Goal: Transaction & Acquisition: Purchase product/service

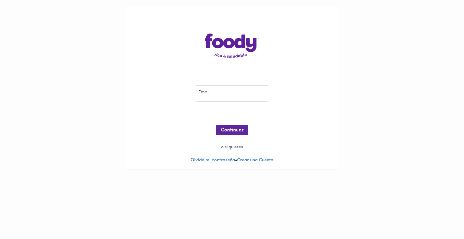
click at [233, 96] on input "email" at bounding box center [232, 93] width 72 height 17
type input "[PERSON_NAME][EMAIL_ADDRESS][PERSON_NAME][DOMAIN_NAME]"
click at [230, 129] on span "Continuar" at bounding box center [232, 130] width 23 height 6
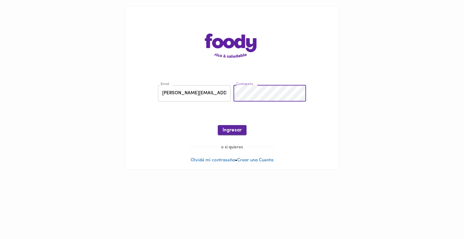
click at [228, 131] on span "Ingresar" at bounding box center [232, 130] width 19 height 6
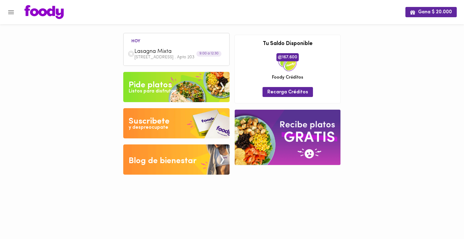
click at [170, 92] on div "Listos para disfrutar" at bounding box center [152, 91] width 47 height 7
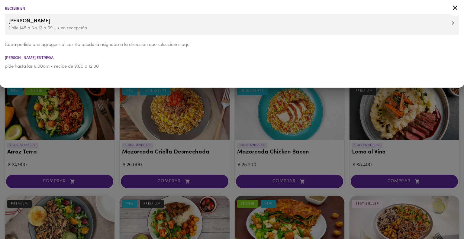
click at [455, 6] on icon at bounding box center [455, 8] width 8 height 8
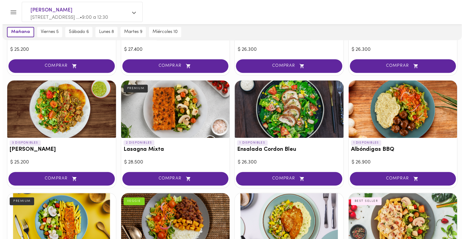
scroll to position [340, 0]
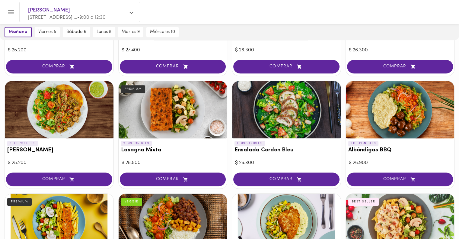
click at [164, 118] on div at bounding box center [173, 109] width 109 height 57
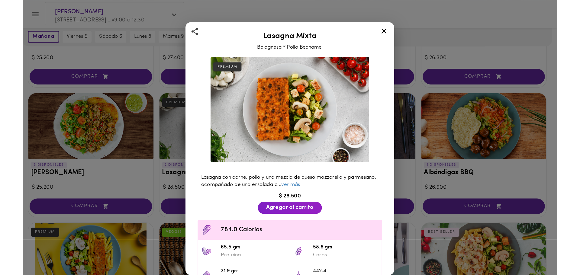
scroll to position [340, 0]
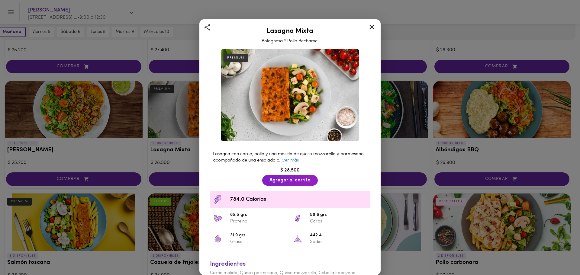
click at [370, 27] on icon at bounding box center [372, 27] width 8 height 8
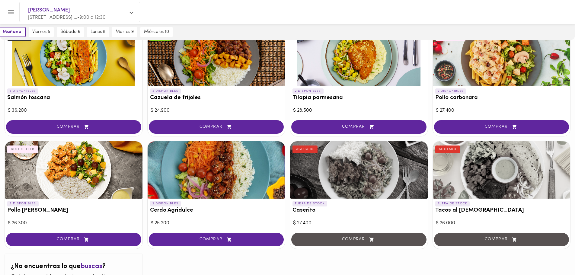
scroll to position [572, 0]
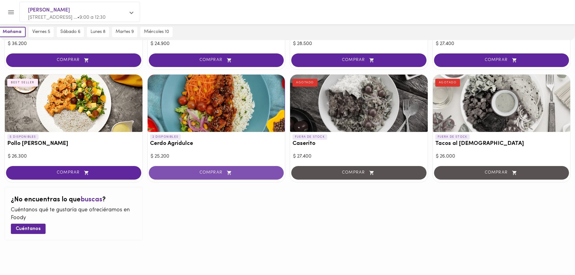
click at [208, 174] on span "COMPRAR" at bounding box center [216, 172] width 120 height 5
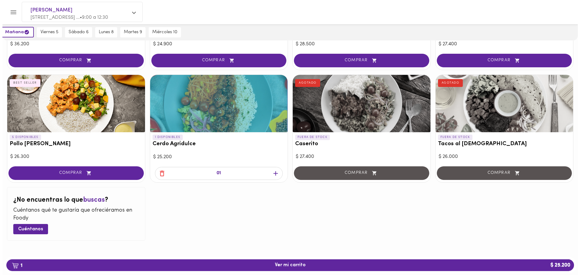
scroll to position [572, 0]
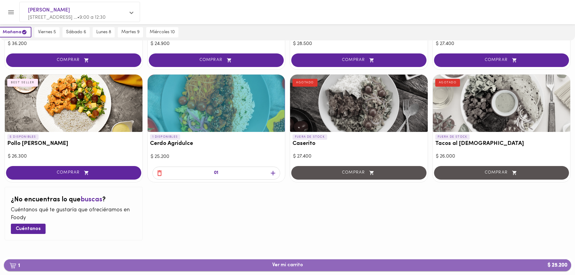
click at [317, 239] on span "1 Ver mi carrito $ 25.200" at bounding box center [288, 265] width 558 height 6
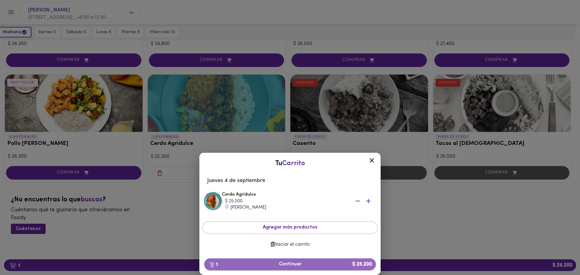
click at [274, 239] on span "1 Continuar $ 25.200" at bounding box center [290, 264] width 162 height 6
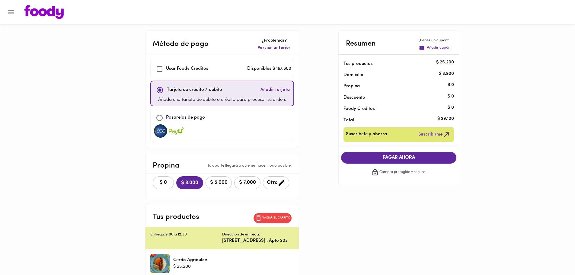
checkbox input "true"
click at [164, 182] on span "$ 0" at bounding box center [163, 183] width 13 height 6
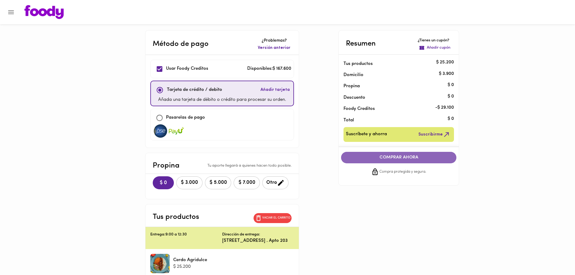
click at [408, 157] on span "COMPRAR AHORA" at bounding box center [398, 157] width 103 height 5
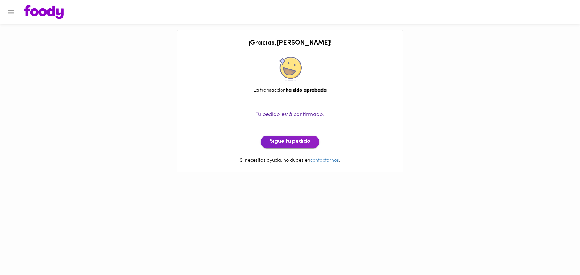
click at [280, 143] on span "Sigue tu pedido" at bounding box center [290, 142] width 40 height 7
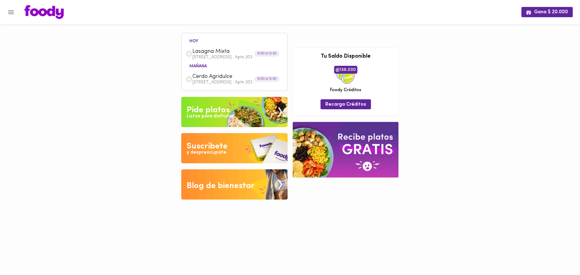
click at [11, 11] on icon "Menu" at bounding box center [11, 12] width 8 height 8
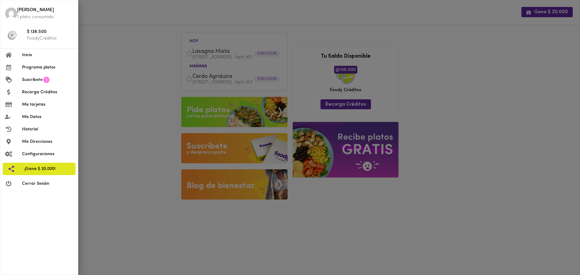
click at [30, 55] on span "Inicio" at bounding box center [47, 55] width 51 height 6
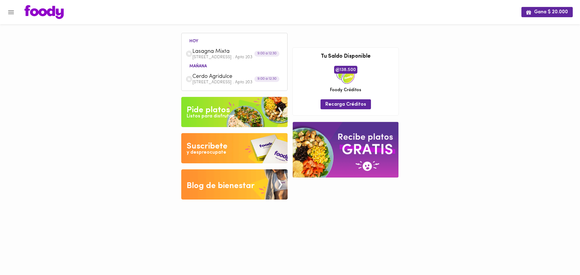
click at [12, 14] on icon "Menu" at bounding box center [11, 12] width 6 height 4
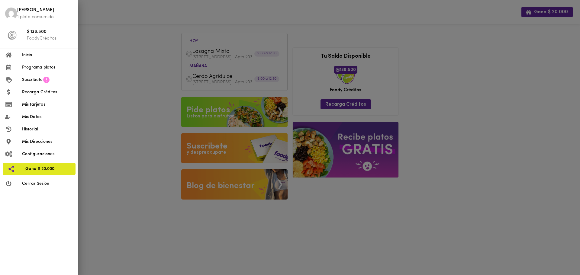
click at [33, 68] on span "Programa platos" at bounding box center [47, 67] width 51 height 6
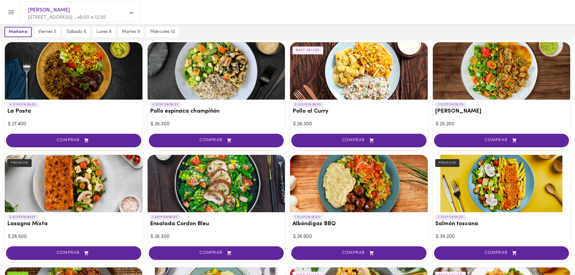
scroll to position [239, 0]
